Goal: Task Accomplishment & Management: Use online tool/utility

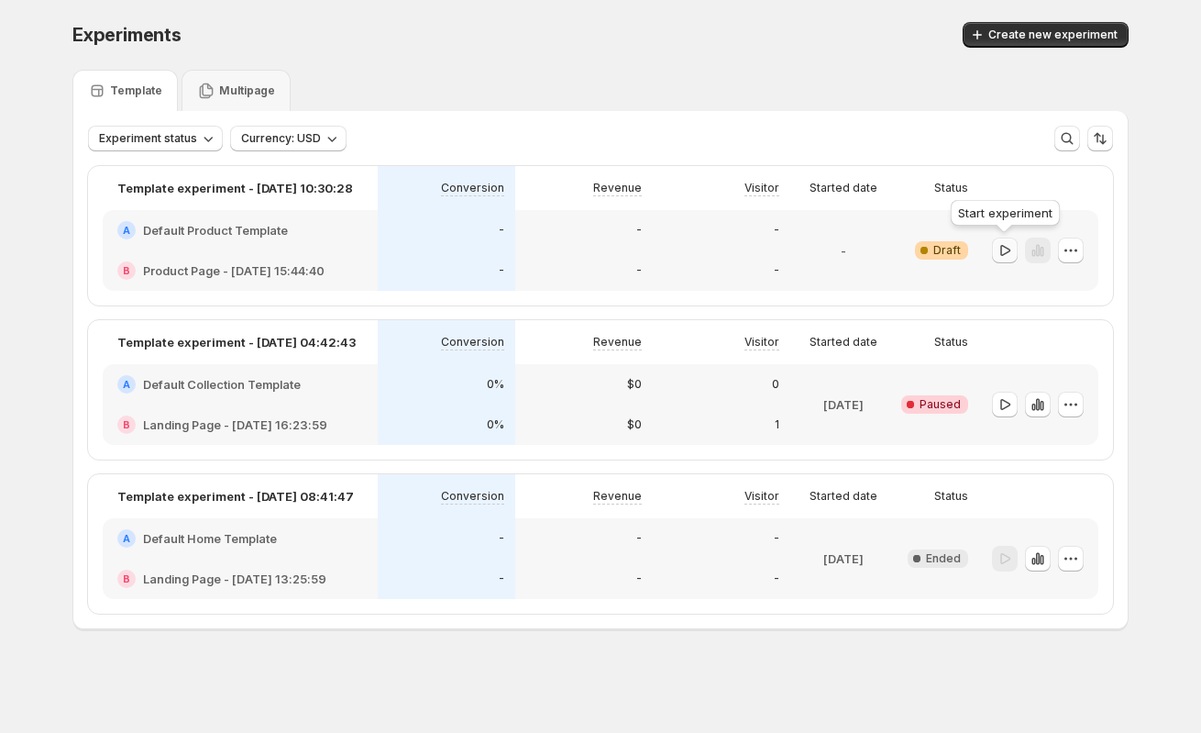
click at [1006, 249] on icon "button" at bounding box center [1005, 250] width 18 height 18
click at [1001, 403] on icon "button" at bounding box center [1005, 404] width 18 height 18
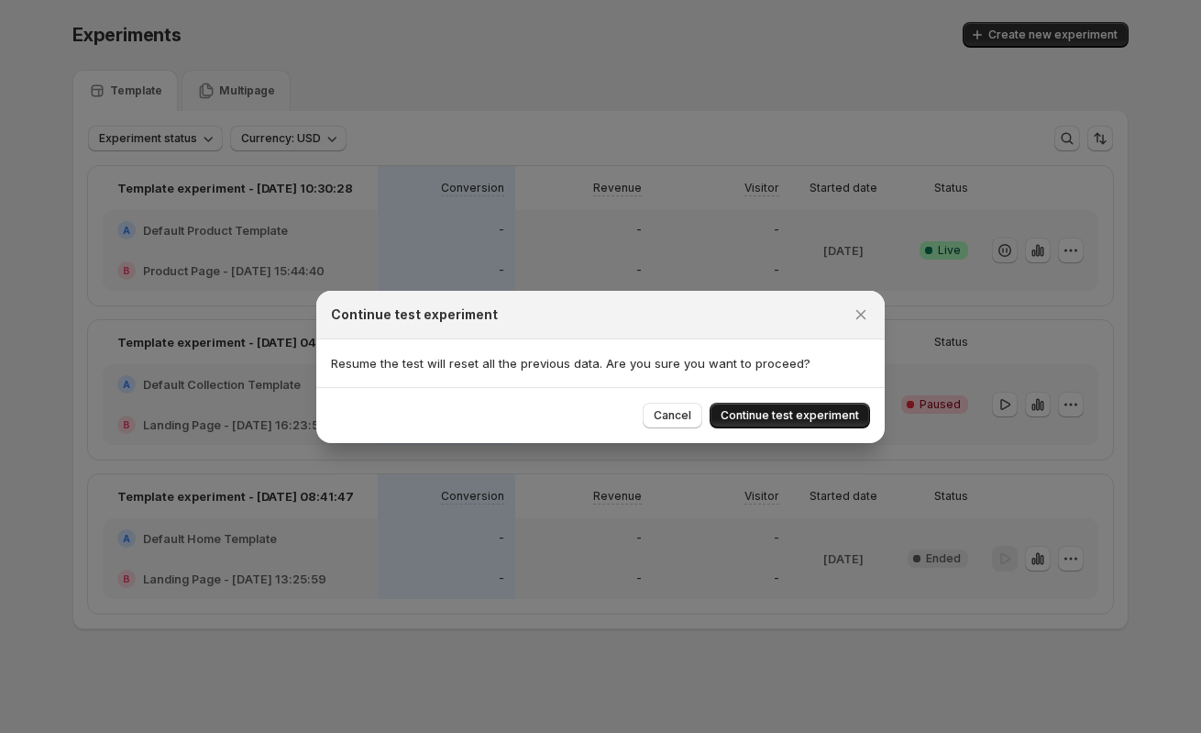
click at [799, 414] on span "Continue test experiment" at bounding box center [790, 415] width 138 height 15
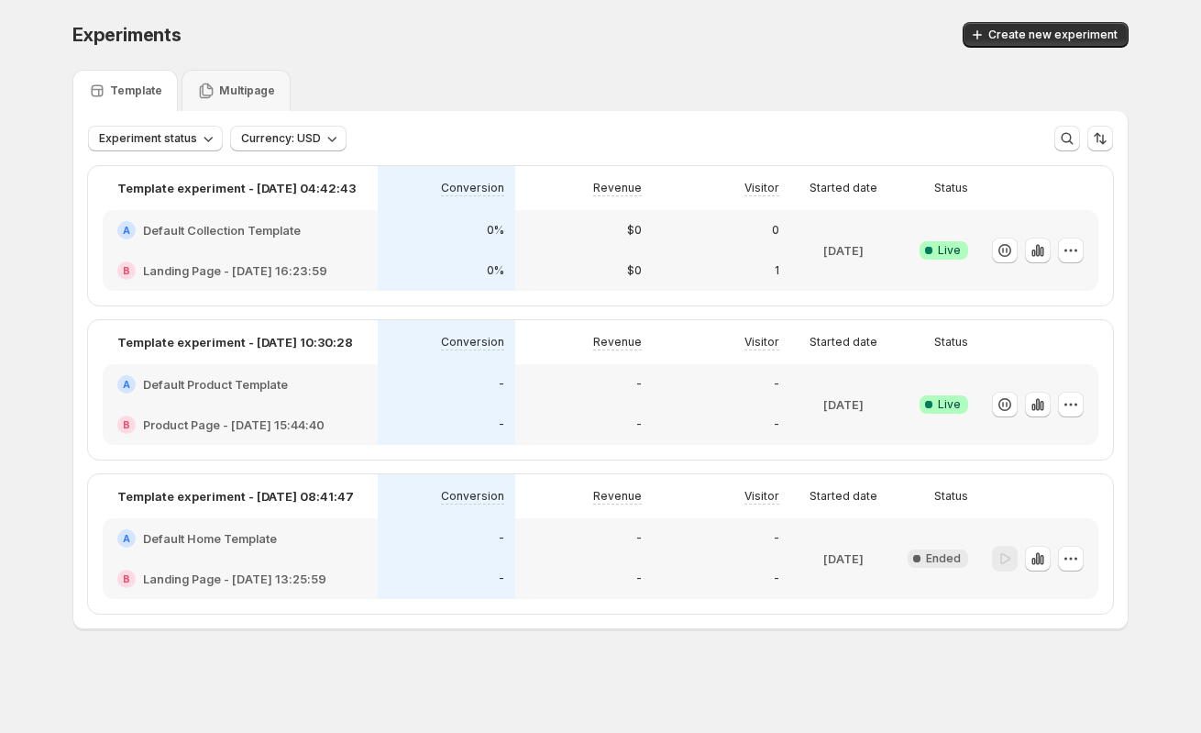
click at [27, 454] on div "Experiments. This page is ready Experiments Create new experiment Template Mult…" at bounding box center [600, 364] width 1201 height 728
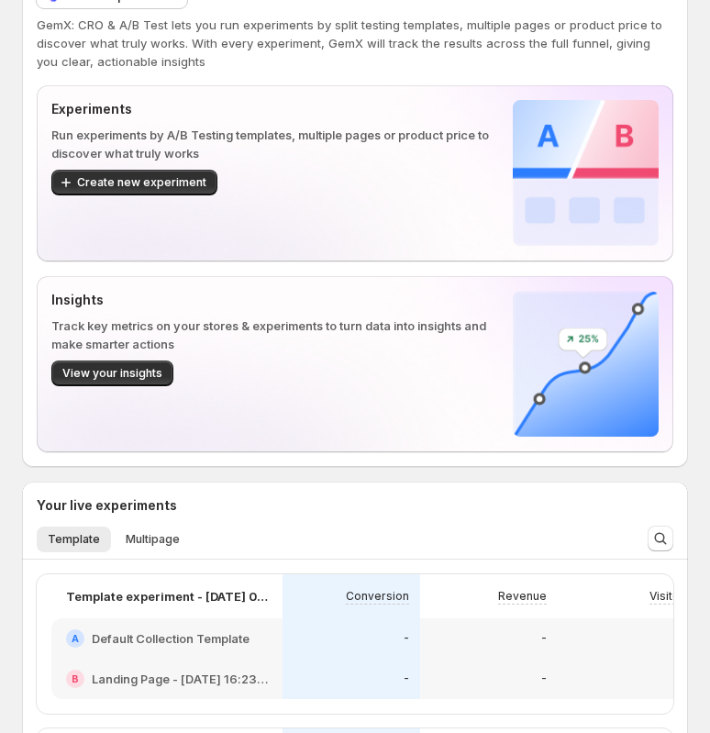
scroll to position [179, 0]
